Goal: Task Accomplishment & Management: Complete application form

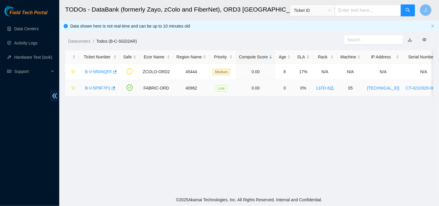
click at [103, 90] on link "B-V-5P9F7P1" at bounding box center [97, 88] width 25 height 5
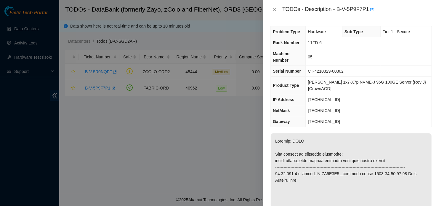
click at [50, 37] on div at bounding box center [219, 103] width 439 height 206
click at [275, 9] on icon "close" at bounding box center [274, 9] width 5 height 5
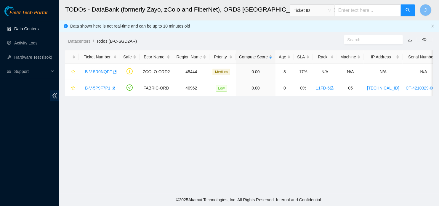
click at [25, 27] on link "Data Centers" at bounding box center [26, 28] width 24 height 5
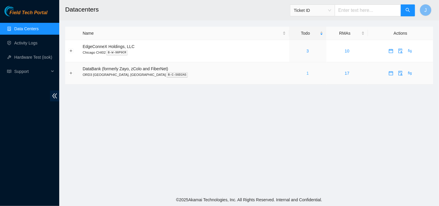
click at [306, 73] on link "1" at bounding box center [307, 73] width 2 height 5
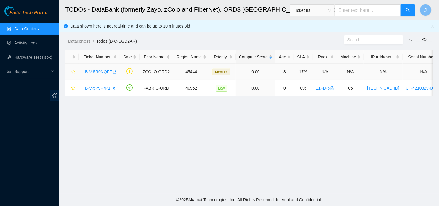
click at [105, 72] on link "B-V-5R0NQFF" at bounding box center [98, 71] width 27 height 5
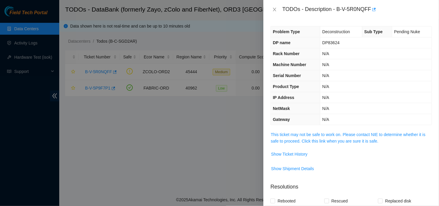
click at [278, 131] on span "This ticket may not be safe to work on. Please contact NIE to determine whether…" at bounding box center [351, 137] width 161 height 13
click at [280, 138] on link "This ticket may not be safe to work on. Please contact NIE to determine whether…" at bounding box center [348, 137] width 154 height 11
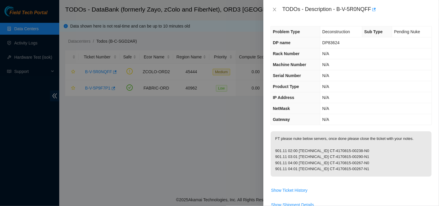
click at [153, 91] on div at bounding box center [219, 103] width 439 height 206
click at [273, 11] on icon "close" at bounding box center [274, 10] width 3 height 4
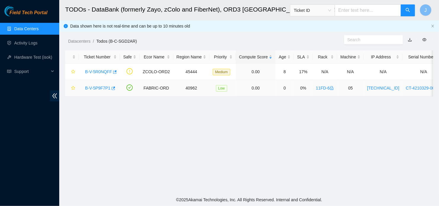
click at [99, 88] on link "B-V-5P9F7P1" at bounding box center [97, 88] width 25 height 5
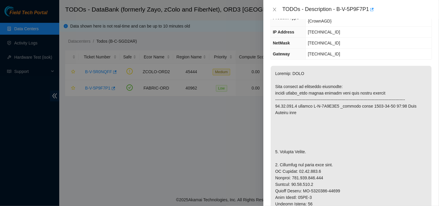
scroll to position [65, 0]
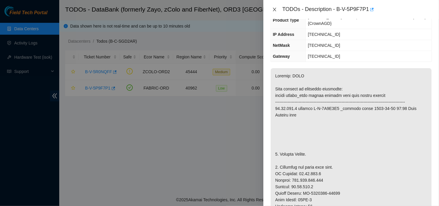
click at [274, 8] on icon "close" at bounding box center [274, 9] width 5 height 5
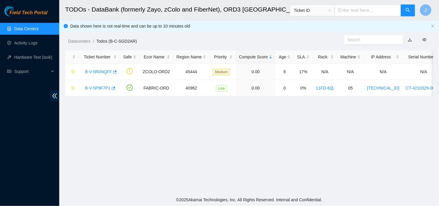
scroll to position [85, 0]
click at [99, 89] on link "B-V-5P9F7P1" at bounding box center [97, 88] width 25 height 5
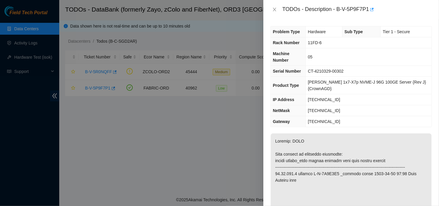
scroll to position [0, 0]
click at [273, 9] on icon "close" at bounding box center [274, 9] width 5 height 5
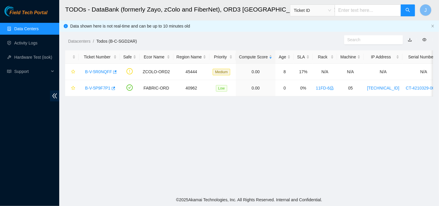
click at [384, 146] on main "TODOs - DataBank (formerly Zayo, zColo and FiberNet), ORD3 Mt Prospect, IL Tick…" at bounding box center [248, 96] width 379 height 193
click at [128, 202] on footer "© 2025 Akamai Technologies, Inc. All Rights Reserved. Internal and Confidential." at bounding box center [248, 199] width 379 height 12
click at [321, 90] on link "11FD-6" at bounding box center [325, 88] width 18 height 5
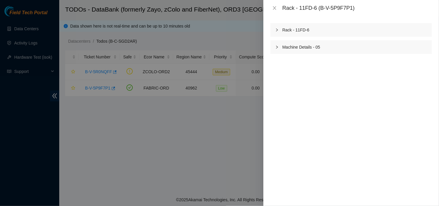
click at [207, 132] on div at bounding box center [219, 103] width 439 height 206
click at [276, 7] on icon "close" at bounding box center [274, 8] width 5 height 5
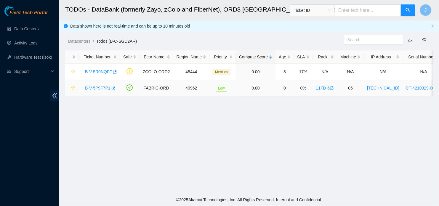
click at [100, 88] on link "B-V-5P9F7P1" at bounding box center [97, 88] width 25 height 5
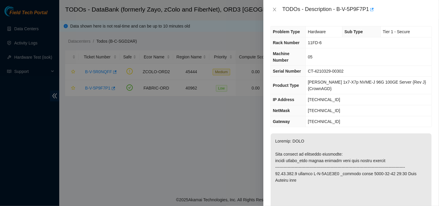
scroll to position [131, 0]
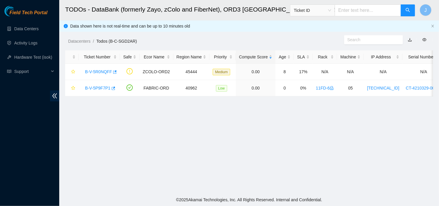
click at [137, 199] on footer "© 2025 Akamai Technologies, Inc. All Rights Reserved. Internal and Confidential." at bounding box center [248, 199] width 379 height 12
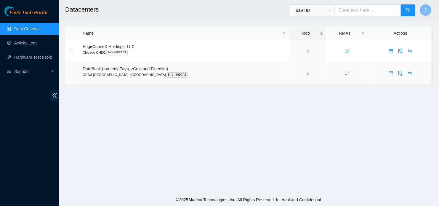
click at [306, 75] on link "2" at bounding box center [307, 73] width 2 height 5
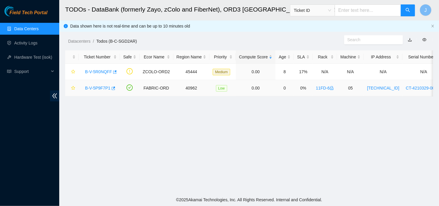
click at [104, 86] on link "B-V-5P9F7P1" at bounding box center [97, 88] width 25 height 5
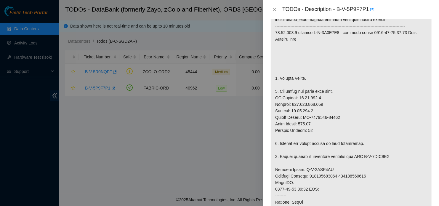
scroll to position [141, 0]
click at [408, 128] on p at bounding box center [351, 169] width 161 height 354
click at [295, 174] on p at bounding box center [351, 169] width 161 height 354
click at [276, 11] on icon "close" at bounding box center [274, 10] width 3 height 4
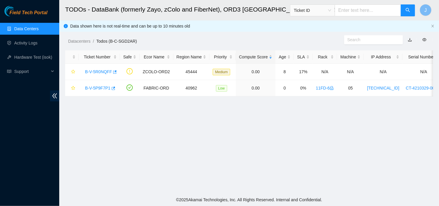
scroll to position [150, 0]
click at [104, 88] on link "B-V-5P9F7P1" at bounding box center [97, 88] width 25 height 5
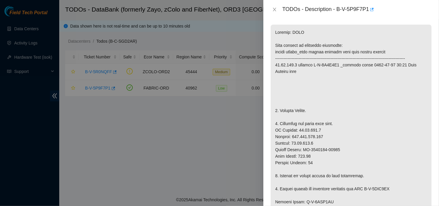
scroll to position [111, 0]
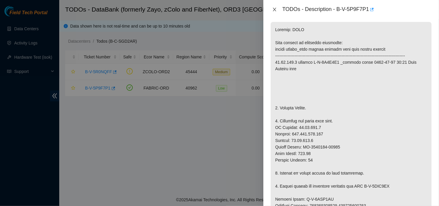
click at [272, 9] on icon "close" at bounding box center [274, 9] width 5 height 5
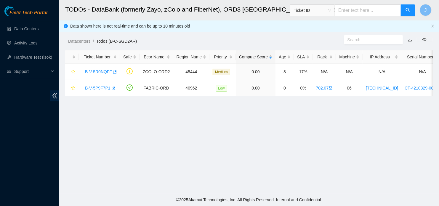
scroll to position [120, 0]
click at [95, 86] on link "B-V-5P9F7P1" at bounding box center [97, 88] width 25 height 5
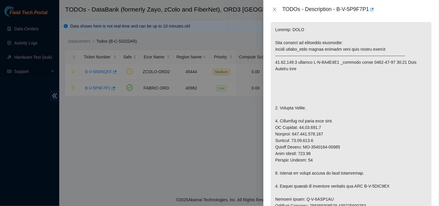
click at [322, 89] on p at bounding box center [351, 199] width 161 height 354
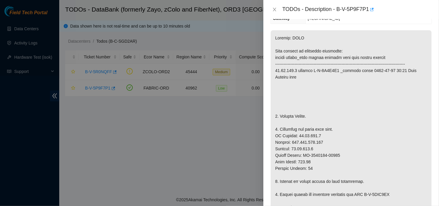
scroll to position [103, 0]
click at [433, 54] on div "Problem Type Hardware Sub Type Tier 1 - Secure Rack Number 702.07 Machine Numbe…" at bounding box center [351, 112] width 176 height 187
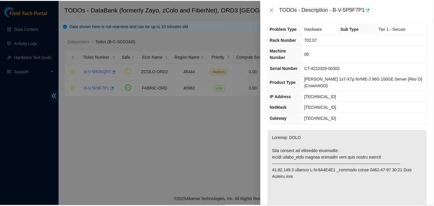
scroll to position [1, 0]
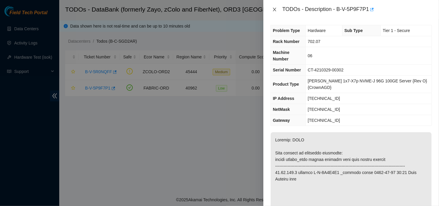
click at [273, 11] on icon "close" at bounding box center [274, 9] width 5 height 5
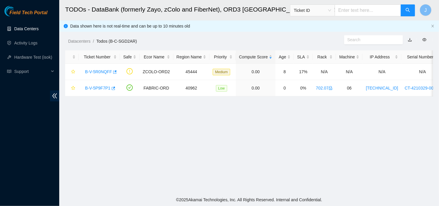
click at [38, 28] on link "Data Centers" at bounding box center [26, 28] width 24 height 5
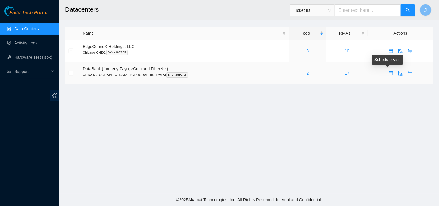
click at [388, 75] on icon "calendar" at bounding box center [390, 73] width 5 height 5
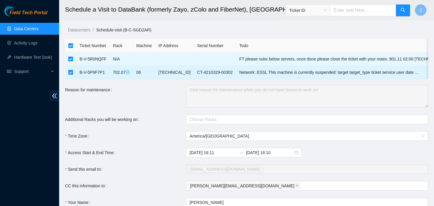
click at [69, 71] on input "checkbox" at bounding box center [70, 72] width 5 height 5
checkbox input "false"
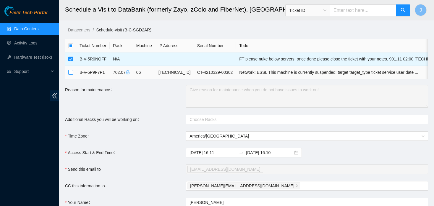
click at [71, 75] on input "checkbox" at bounding box center [70, 72] width 5 height 5
checkbox input "true"
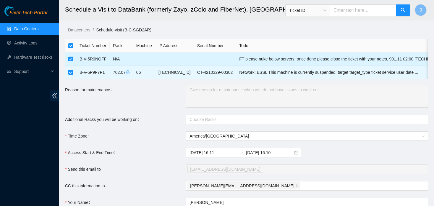
click at [71, 59] on input "checkbox" at bounding box center [70, 59] width 5 height 5
checkbox input "false"
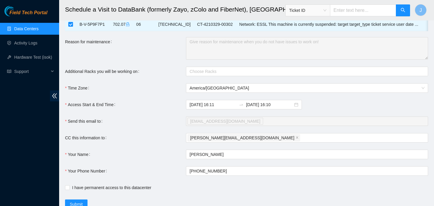
scroll to position [74, 0]
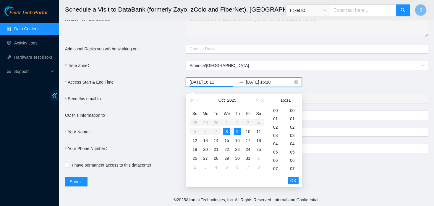
click at [226, 81] on input "2025-10-08 16:11" at bounding box center [213, 82] width 47 height 7
click at [264, 80] on input "2025-10-09 16:10" at bounding box center [269, 82] width 47 height 7
type input "2025-10-09 16:10"
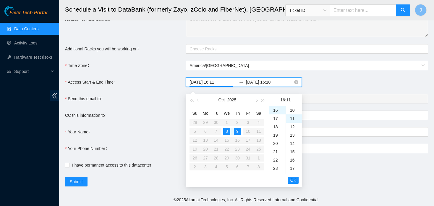
scroll to position [91, 0]
click at [222, 83] on input "2025-10-08 16:11" at bounding box center [213, 82] width 47 height 7
click at [277, 110] on div "15" at bounding box center [277, 114] width 17 height 8
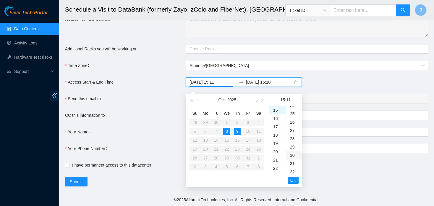
click at [293, 152] on div "30" at bounding box center [294, 155] width 16 height 8
click at [293, 164] on div "38" at bounding box center [294, 164] width 16 height 8
type input "2025-10-08 15:38"
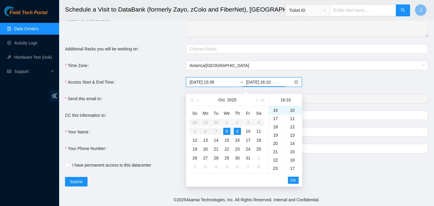
click at [261, 82] on input "2025-10-09 16:10" at bounding box center [269, 82] width 47 height 7
type input "2025-10-09 16:10"
click at [218, 81] on input "2025-10-08 15:38" at bounding box center [213, 82] width 47 height 7
click at [227, 81] on input "2025-10-08 15:38" at bounding box center [213, 82] width 47 height 7
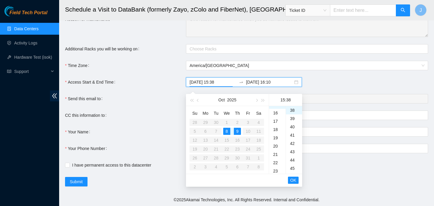
scroll to position [0, 0]
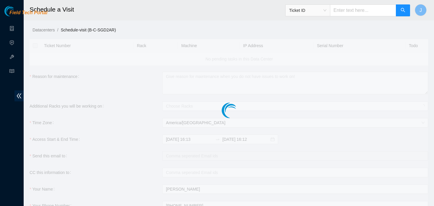
checkbox input "true"
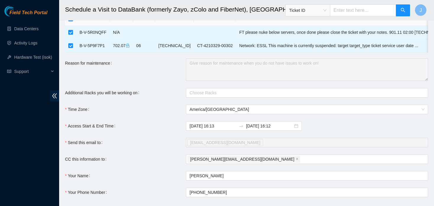
scroll to position [30, 0]
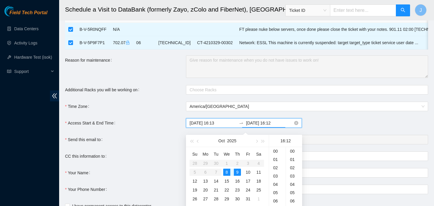
click at [269, 125] on input "[DATE] 16:12" at bounding box center [269, 123] width 47 height 7
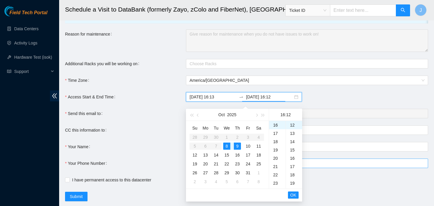
scroll to position [64, 0]
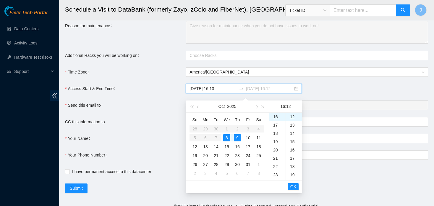
click at [228, 135] on div "8" at bounding box center [226, 137] width 7 height 7
click at [276, 124] on div "17" at bounding box center [277, 125] width 17 height 8
click at [277, 126] on div "18" at bounding box center [277, 125] width 17 height 8
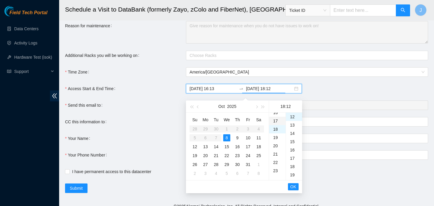
click at [277, 122] on div "17" at bounding box center [277, 121] width 17 height 8
click at [275, 165] on div "23" at bounding box center [277, 166] width 17 height 8
click at [291, 168] on div "59" at bounding box center [294, 167] width 16 height 8
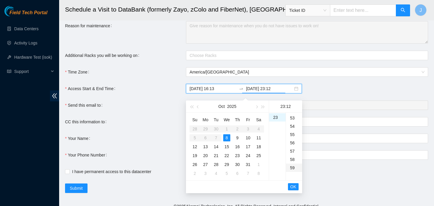
type input "2025-10-08 23:59"
click at [292, 185] on span "OK" at bounding box center [294, 186] width 6 height 7
click at [295, 186] on span "OK" at bounding box center [294, 186] width 6 height 7
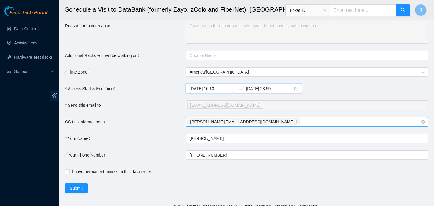
click at [255, 125] on div "becerra.amory@gmail.com" at bounding box center [305, 122] width 234 height 8
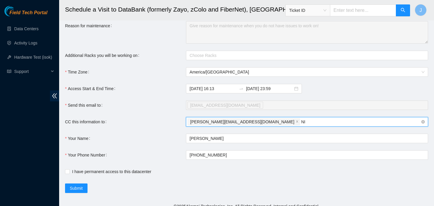
type input "N"
type input "nie-ord@akamai.com"
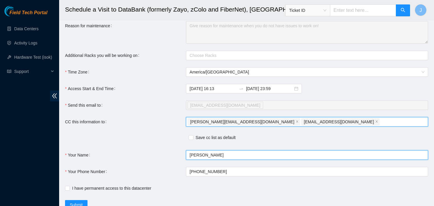
click at [281, 141] on form "Ticket Number Rack Machine IP Address Serial Number Todo B-V-5R0NQFF N/A FT ple…" at bounding box center [246, 92] width 363 height 234
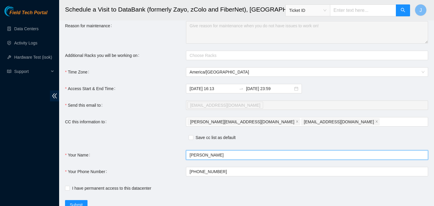
scroll to position [91, 0]
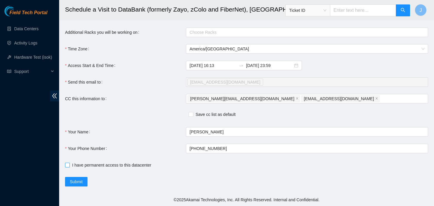
click at [67, 167] on span at bounding box center [67, 164] width 5 height 5
click at [67, 167] on input "I have permanent access to this datacenter" at bounding box center [67, 164] width 4 height 4
checkbox input "true"
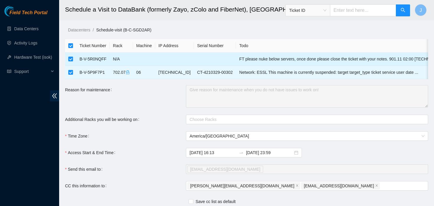
click at [71, 59] on input "checkbox" at bounding box center [70, 59] width 5 height 5
checkbox input "false"
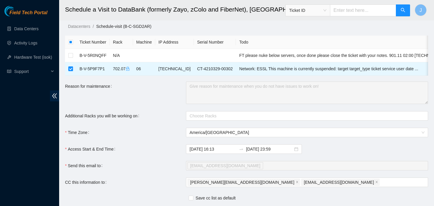
scroll to position [3, 0]
click at [232, 120] on div at bounding box center [305, 116] width 234 height 7
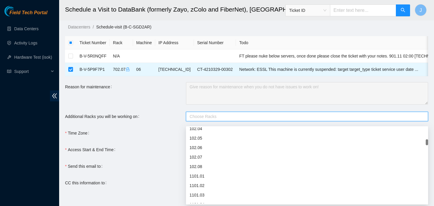
scroll to position [477, 0]
type input "7"
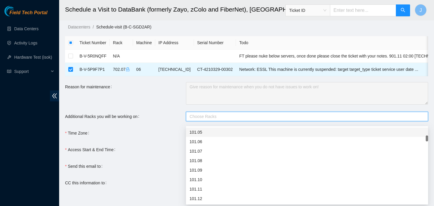
click at [149, 100] on div "Reason for maintenance" at bounding box center [125, 93] width 121 height 22
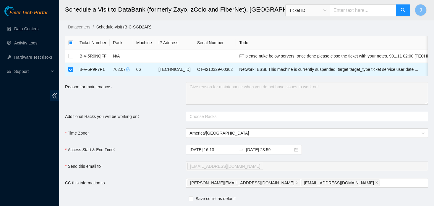
click at [149, 100] on div "Reason for maintenance" at bounding box center [125, 93] width 121 height 22
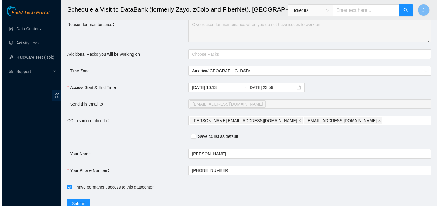
scroll to position [91, 0]
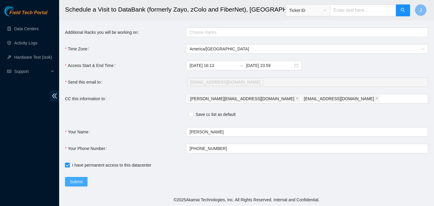
click at [78, 184] on span "Submit" at bounding box center [76, 181] width 13 height 7
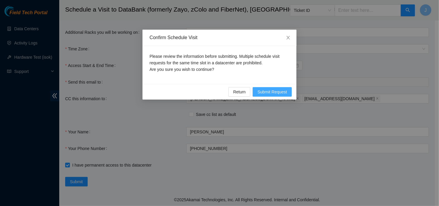
click at [259, 92] on span "Submit Request" at bounding box center [272, 91] width 30 height 7
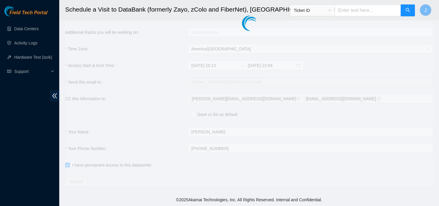
scroll to position [86, 0]
type input "2025-10-08 16:16"
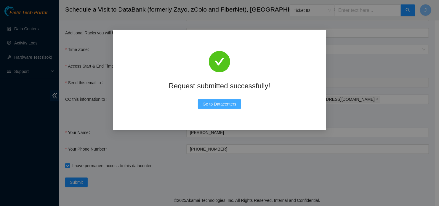
click at [233, 103] on span "Go to Datacenters" at bounding box center [219, 104] width 34 height 7
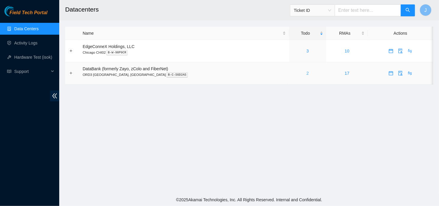
click at [306, 73] on link "2" at bounding box center [307, 73] width 2 height 5
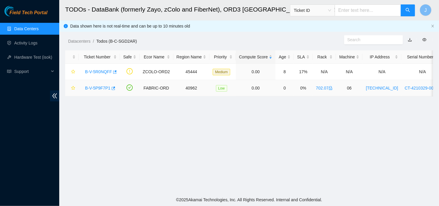
click at [97, 90] on link "B-V-5P9F7P1" at bounding box center [97, 88] width 25 height 5
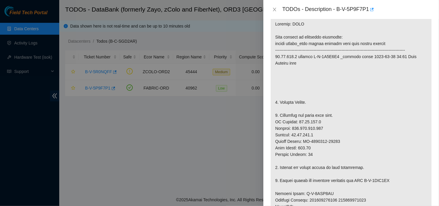
scroll to position [118, 0]
click at [396, 172] on p at bounding box center [351, 192] width 161 height 354
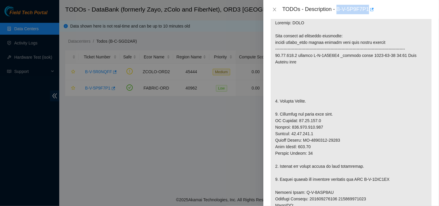
drag, startPoint x: 337, startPoint y: 10, endPoint x: 369, endPoint y: 15, distance: 32.9
click at [369, 15] on div "TODOs - Description - B-V-5P9F7P1" at bounding box center [351, 9] width 176 height 19
copy div "B-V-5P9F7P1"
